Goal: Task Accomplishment & Management: Use online tool/utility

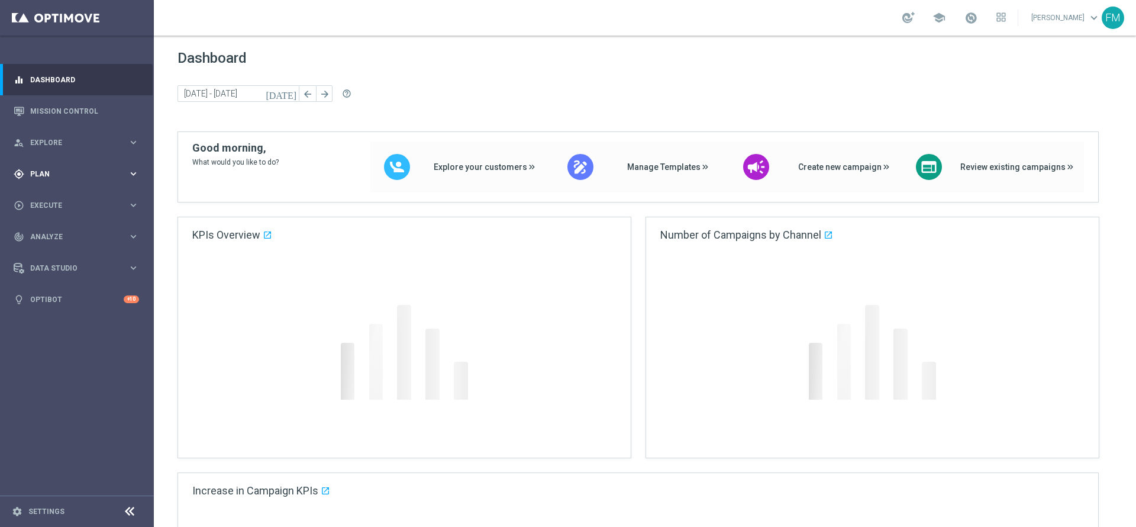
click at [91, 174] on span "Plan" at bounding box center [79, 173] width 98 height 7
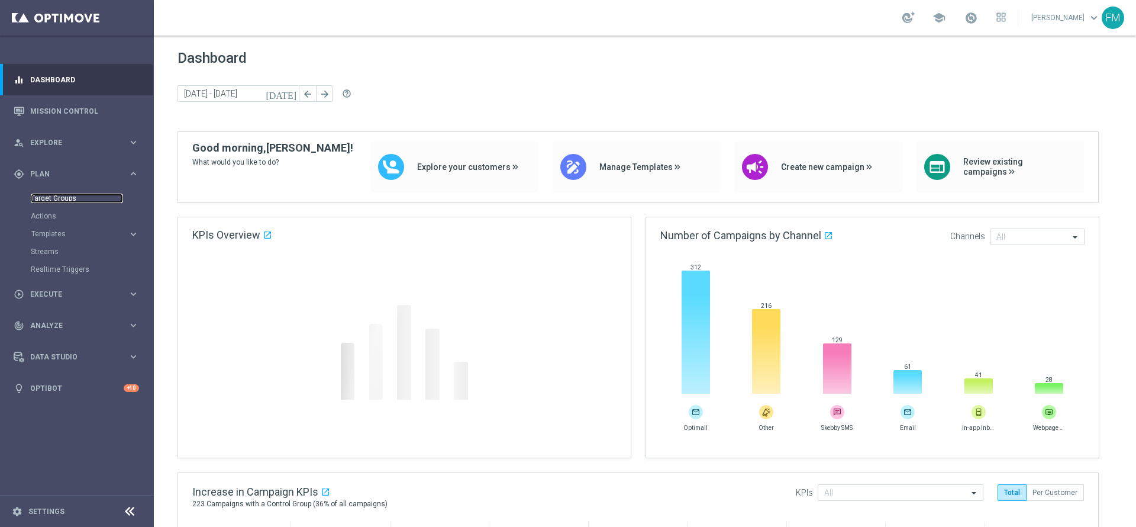
click at [47, 195] on link "Target Groups" at bounding box center [77, 198] width 92 height 9
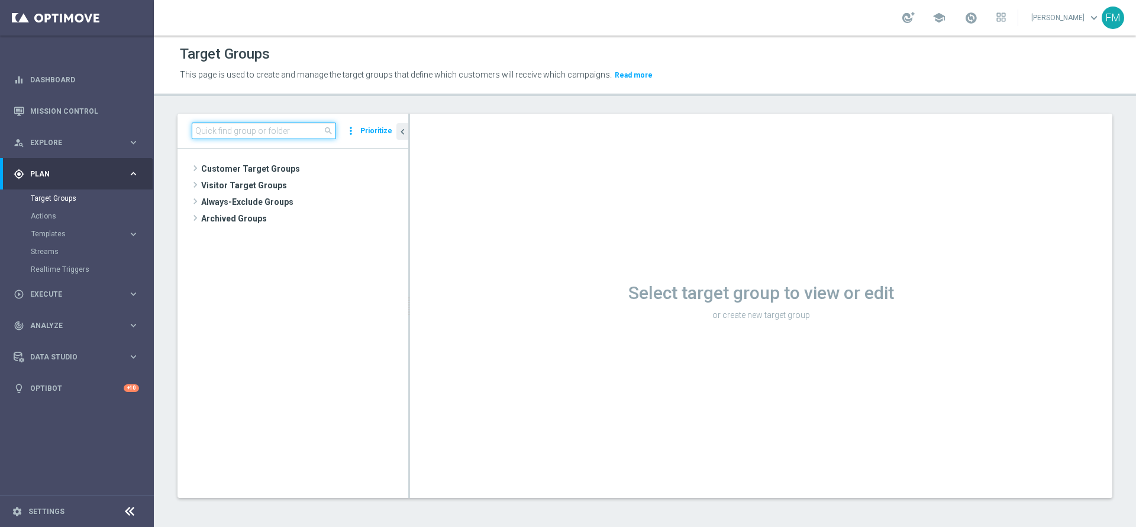
click at [302, 133] on input at bounding box center [264, 131] width 144 height 17
paste input "Reactivated Talent ggr nb lm > 0 no NL"
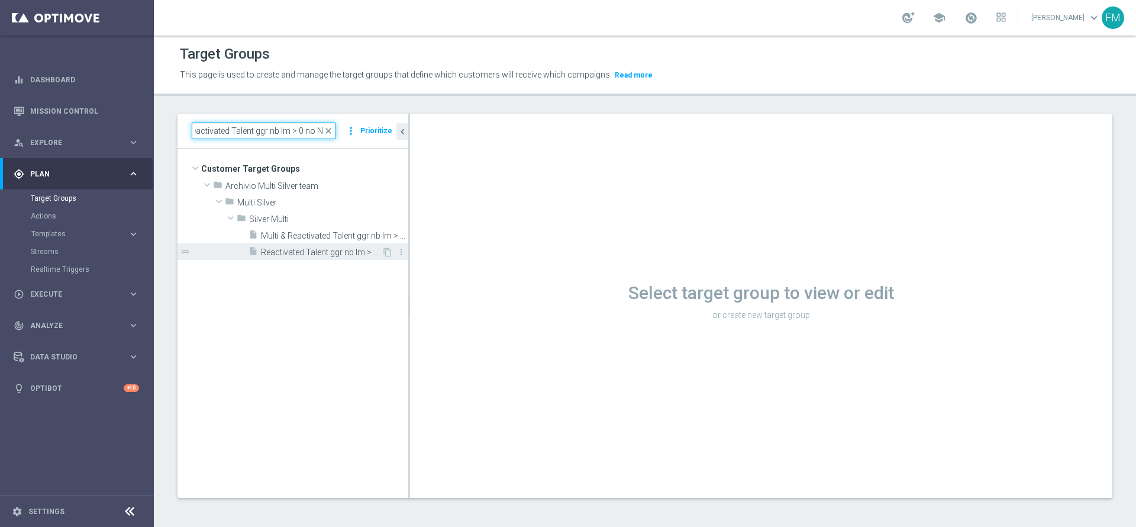
type input "Reactivated Talent ggr nb lm > 0 no NL"
click at [317, 252] on span "Reactivated Talent ggr nb lm > 0 no NL" at bounding box center [321, 252] width 121 height 10
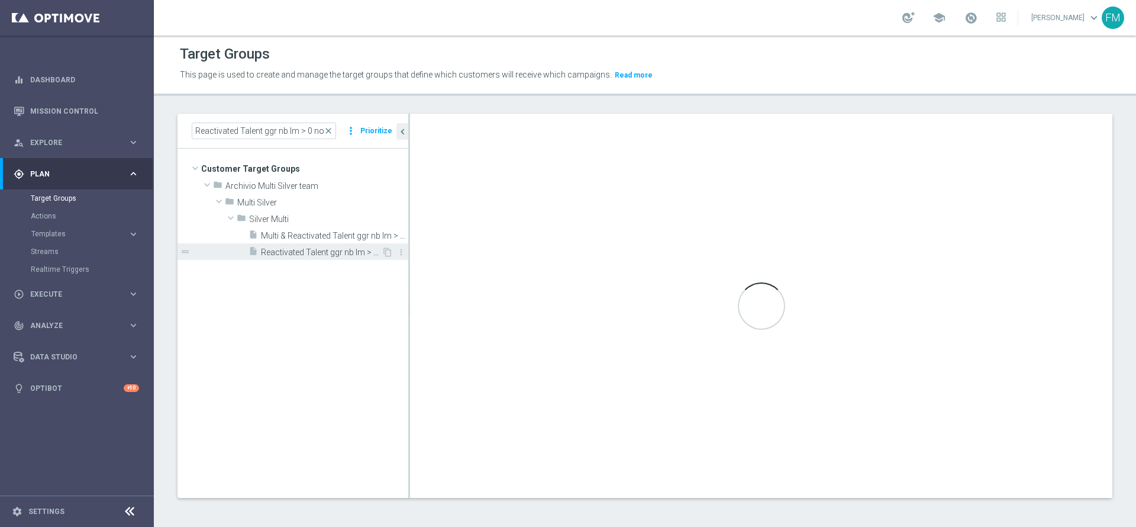
click at [349, 254] on span "Reactivated Talent ggr nb lm > 0 no NL" at bounding box center [321, 252] width 121 height 10
click at [355, 252] on span "Reactivated Talent ggr nb lm > 0 no NL" at bounding box center [321, 252] width 121 height 10
click at [353, 256] on span "Reactivated Talent ggr nb lm > 0 no NL" at bounding box center [321, 252] width 121 height 10
click at [359, 249] on span "Reactivated Talent ggr nb lm > 0 no NL" at bounding box center [321, 252] width 121 height 10
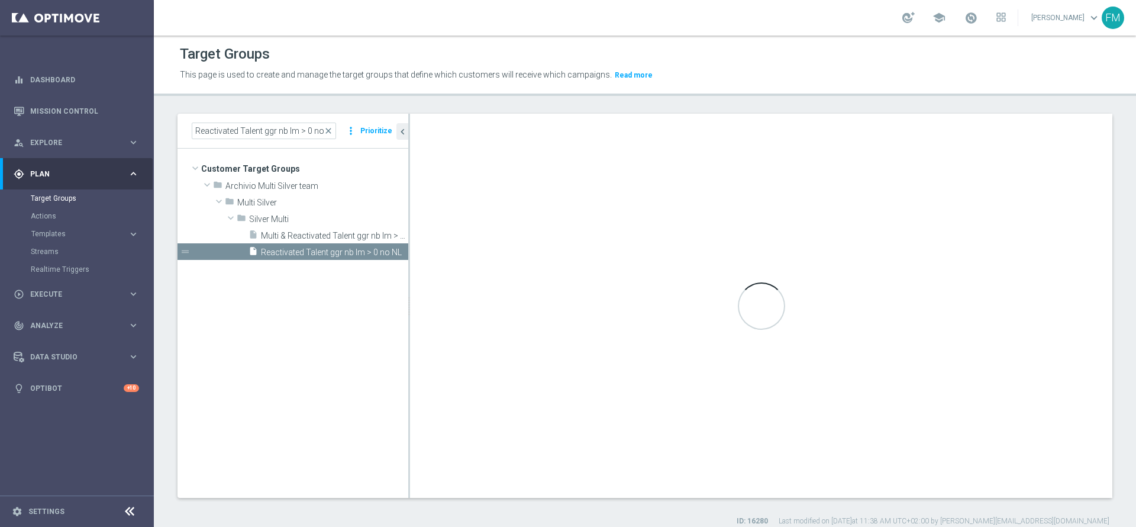
click at [651, 134] on div "Reactivated Talent ggr nb lm > 0 no NL mode_edit Group size : Show Notes & Tags…" at bounding box center [761, 306] width 703 height 384
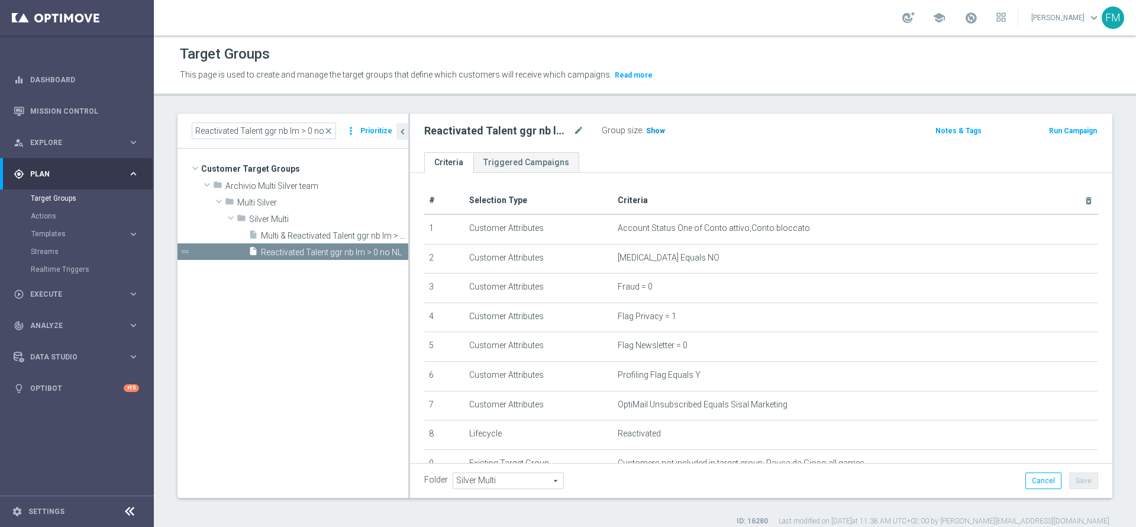
click at [656, 131] on span "Show" at bounding box center [655, 131] width 19 height 8
click at [331, 132] on span "close" at bounding box center [328, 130] width 9 height 9
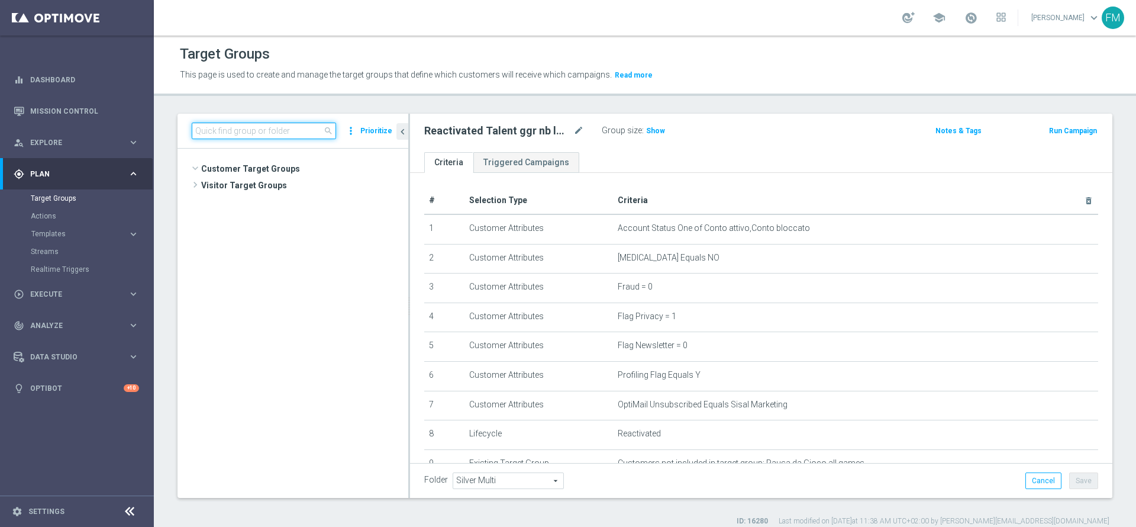
click at [297, 135] on input at bounding box center [264, 131] width 144 height 17
paste input "Reactivated Master Low 1st NO Sport"
type input "Reactivated Master Low 1st NO Sport"
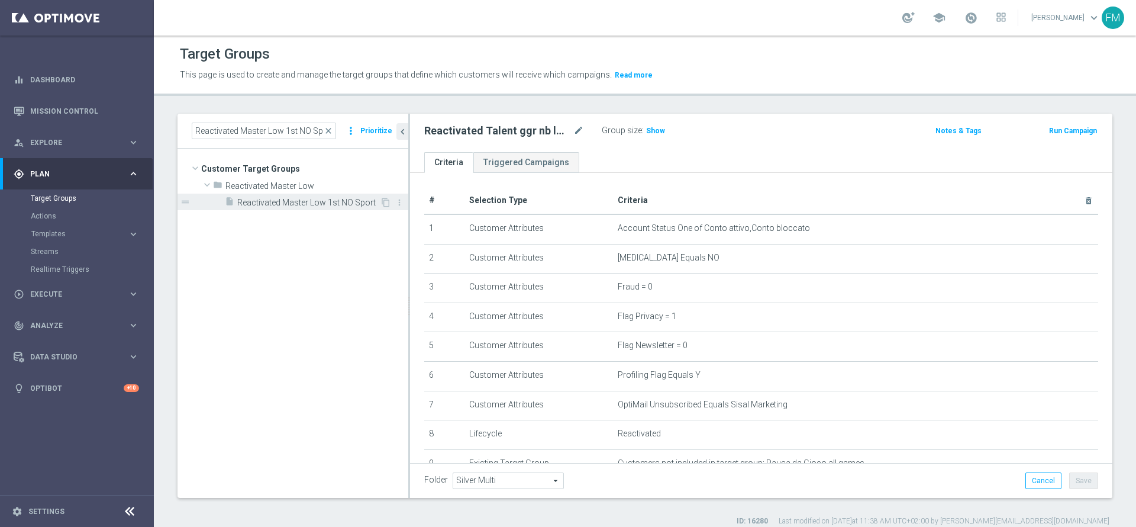
click at [330, 201] on span "Reactivated Master Low 1st NO Sport" at bounding box center [308, 203] width 143 height 10
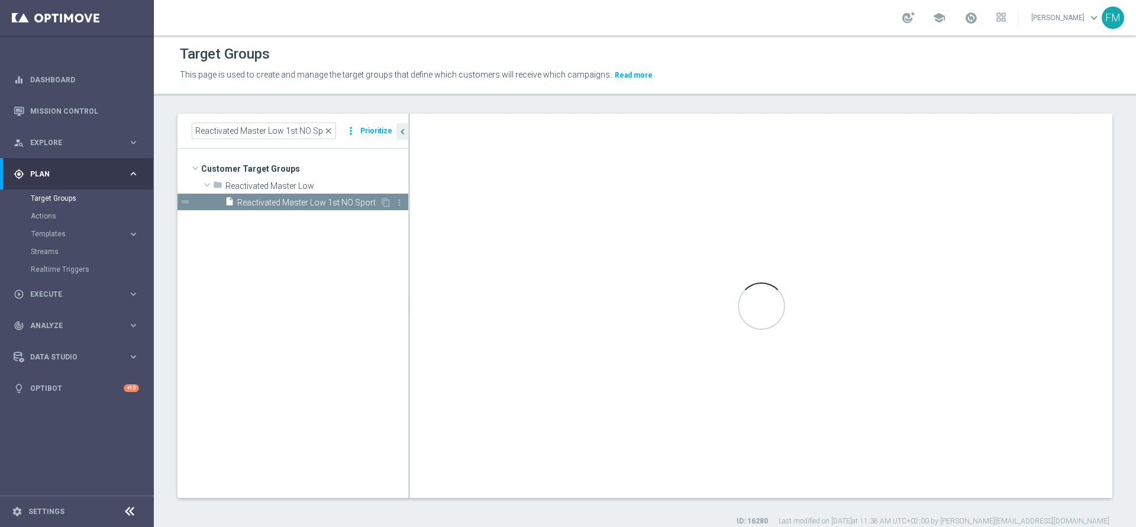
checkbox input "false"
type input "Reactivated Master Low"
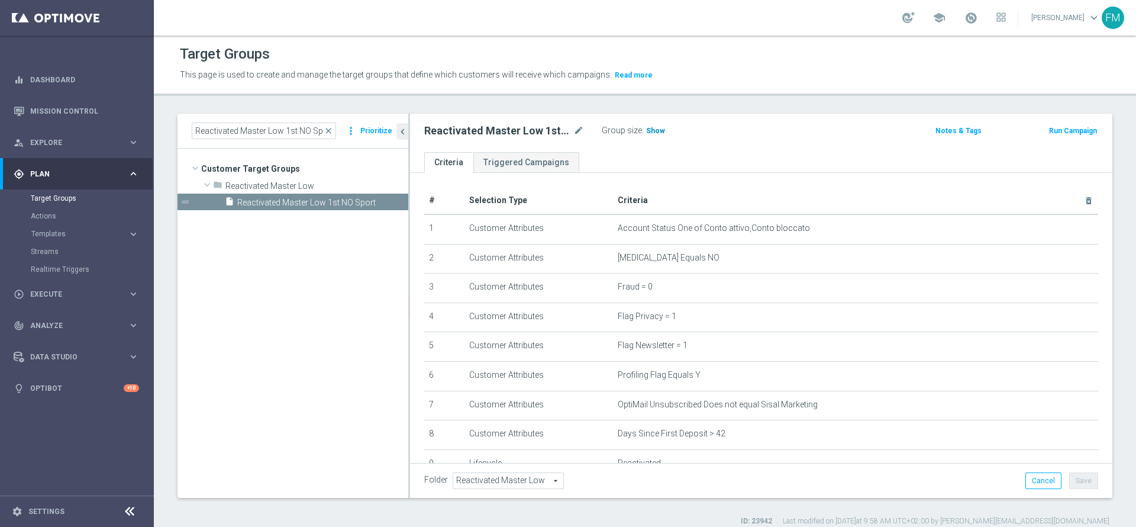
click at [656, 134] on span "Show" at bounding box center [655, 131] width 19 height 8
